Goal: Transaction & Acquisition: Purchase product/service

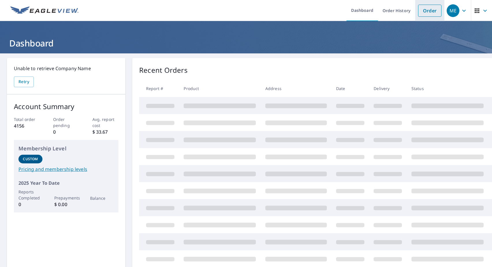
click at [429, 10] on link "Order" at bounding box center [429, 11] width 23 height 12
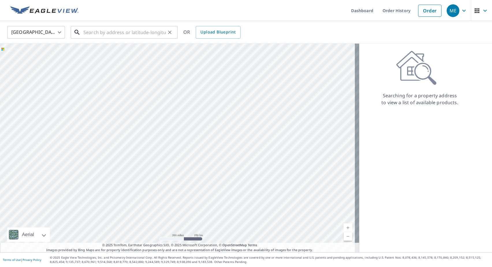
click at [91, 33] on input "text" at bounding box center [125, 32] width 82 height 16
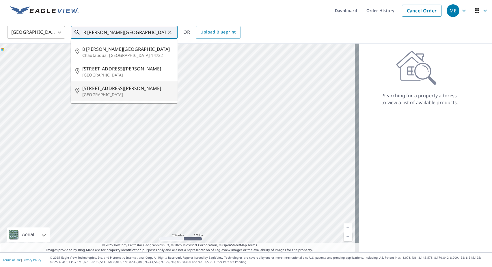
click at [102, 88] on span "[STREET_ADDRESS][PERSON_NAME]" at bounding box center [127, 88] width 91 height 7
type input "[STREET_ADDRESS][PERSON_NAME]"
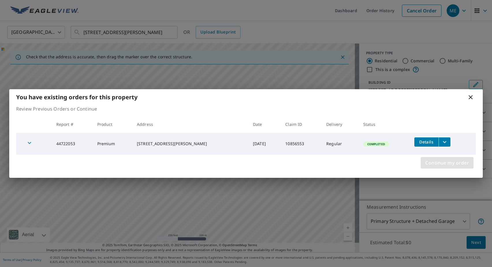
click at [457, 163] on span "Continue my order" at bounding box center [448, 163] width 44 height 8
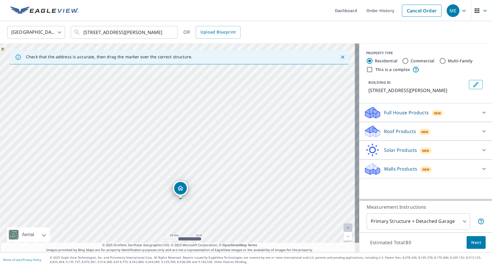
click at [200, 123] on div "[STREET_ADDRESS][PERSON_NAME]" at bounding box center [179, 148] width 359 height 209
click at [398, 134] on p "Roof Products" at bounding box center [400, 131] width 32 height 7
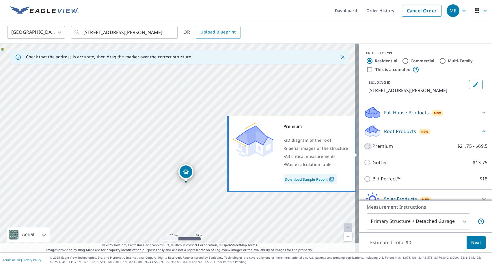
click at [364, 150] on input "Premium $21.75 - $69.5" at bounding box center [368, 146] width 9 height 7
checkbox input "true"
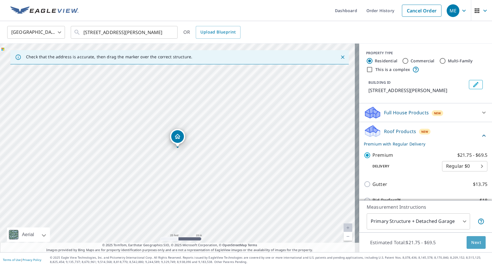
click at [472, 242] on span "Next" at bounding box center [477, 242] width 10 height 7
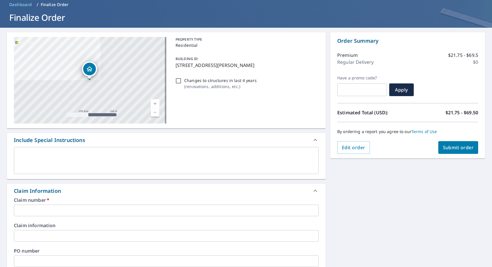
scroll to position [58, 0]
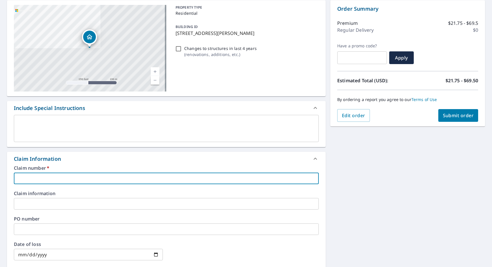
click at [23, 178] on input "text" at bounding box center [166, 179] width 305 height 12
paste input "11436897"
type input "11436897"
checkbox input "true"
type input "11436897"
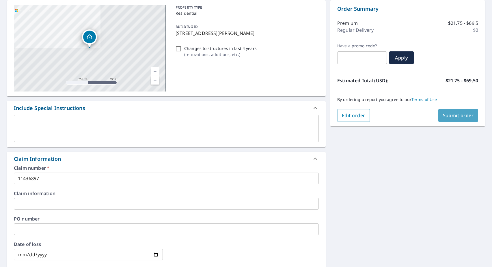
click at [449, 118] on span "Submit order" at bounding box center [458, 115] width 31 height 6
checkbox input "true"
